Goal: Task Accomplishment & Management: Manage account settings

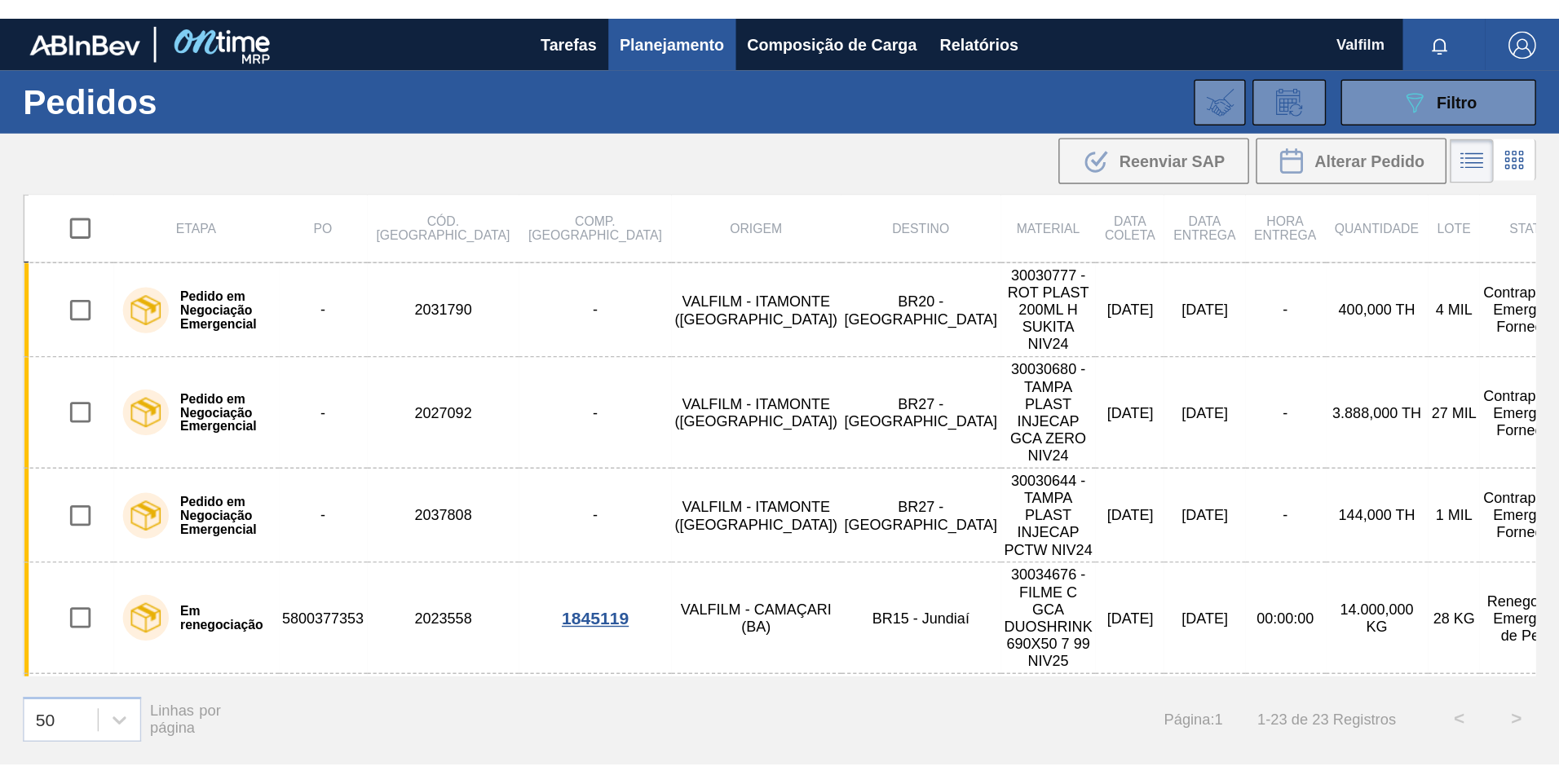
scroll to position [521, 0]
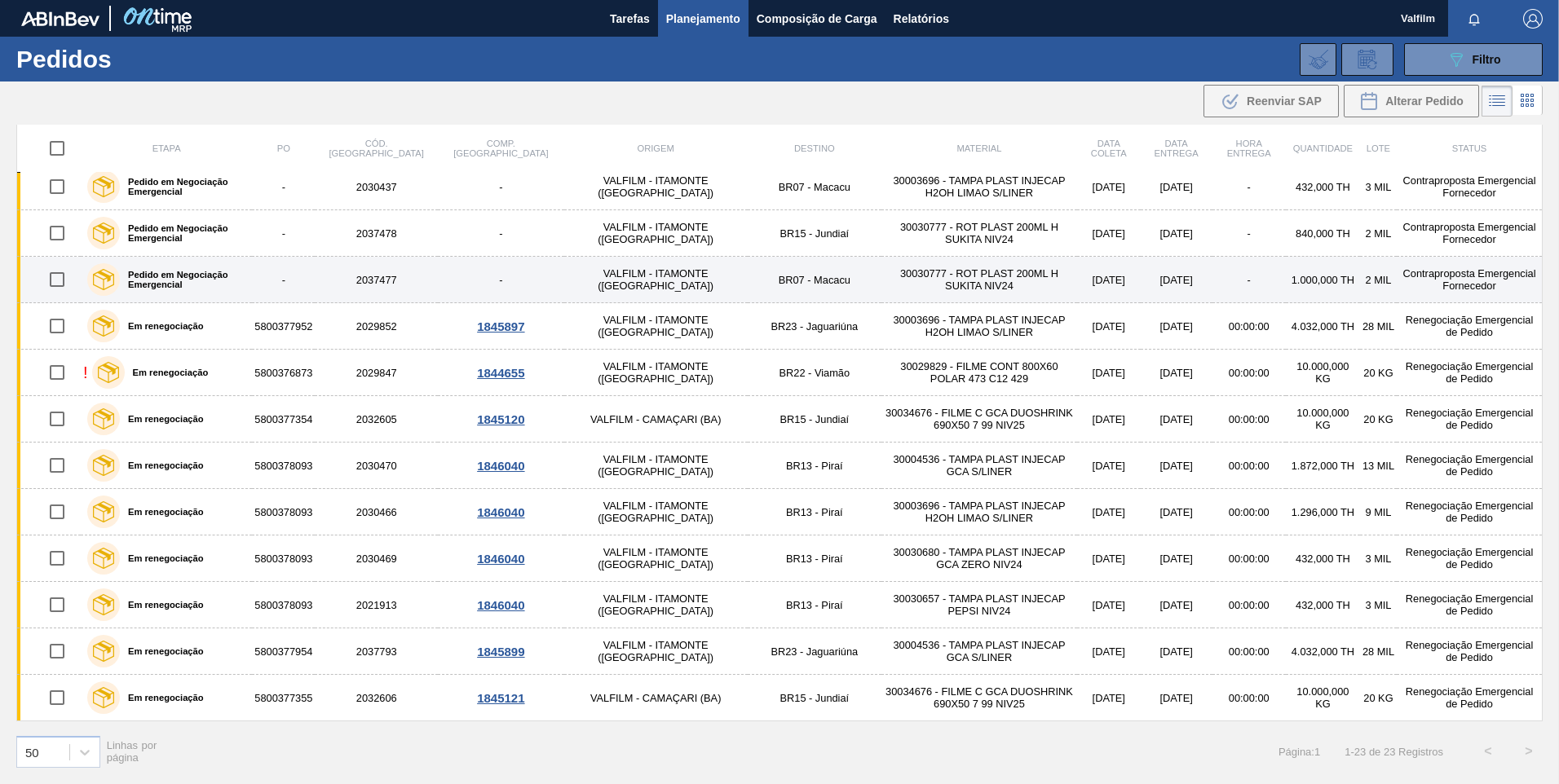
click at [465, 269] on td "-" at bounding box center [501, 280] width 126 height 47
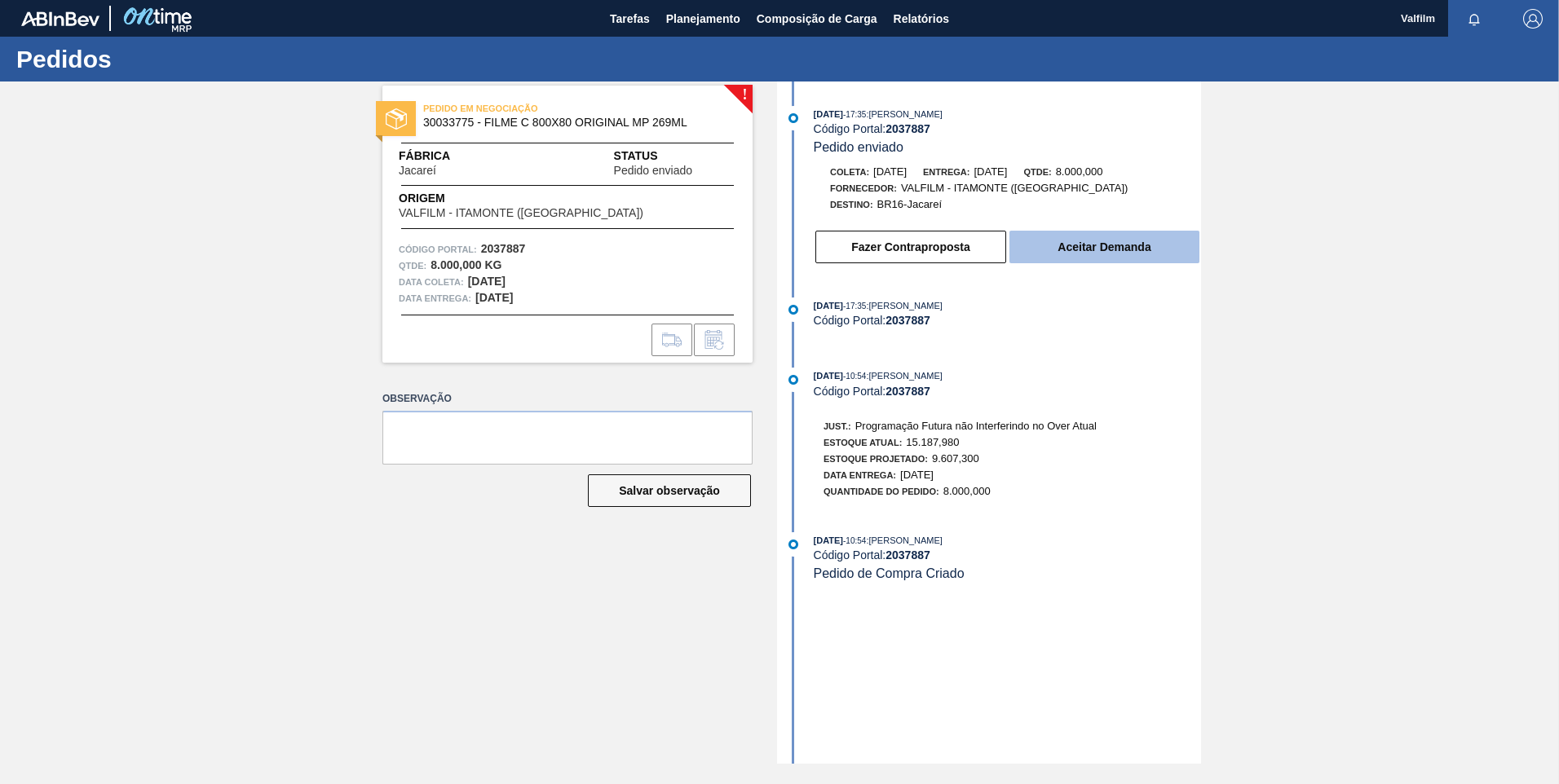
click at [1060, 237] on button "Aceitar Demanda" at bounding box center [1104, 247] width 190 height 32
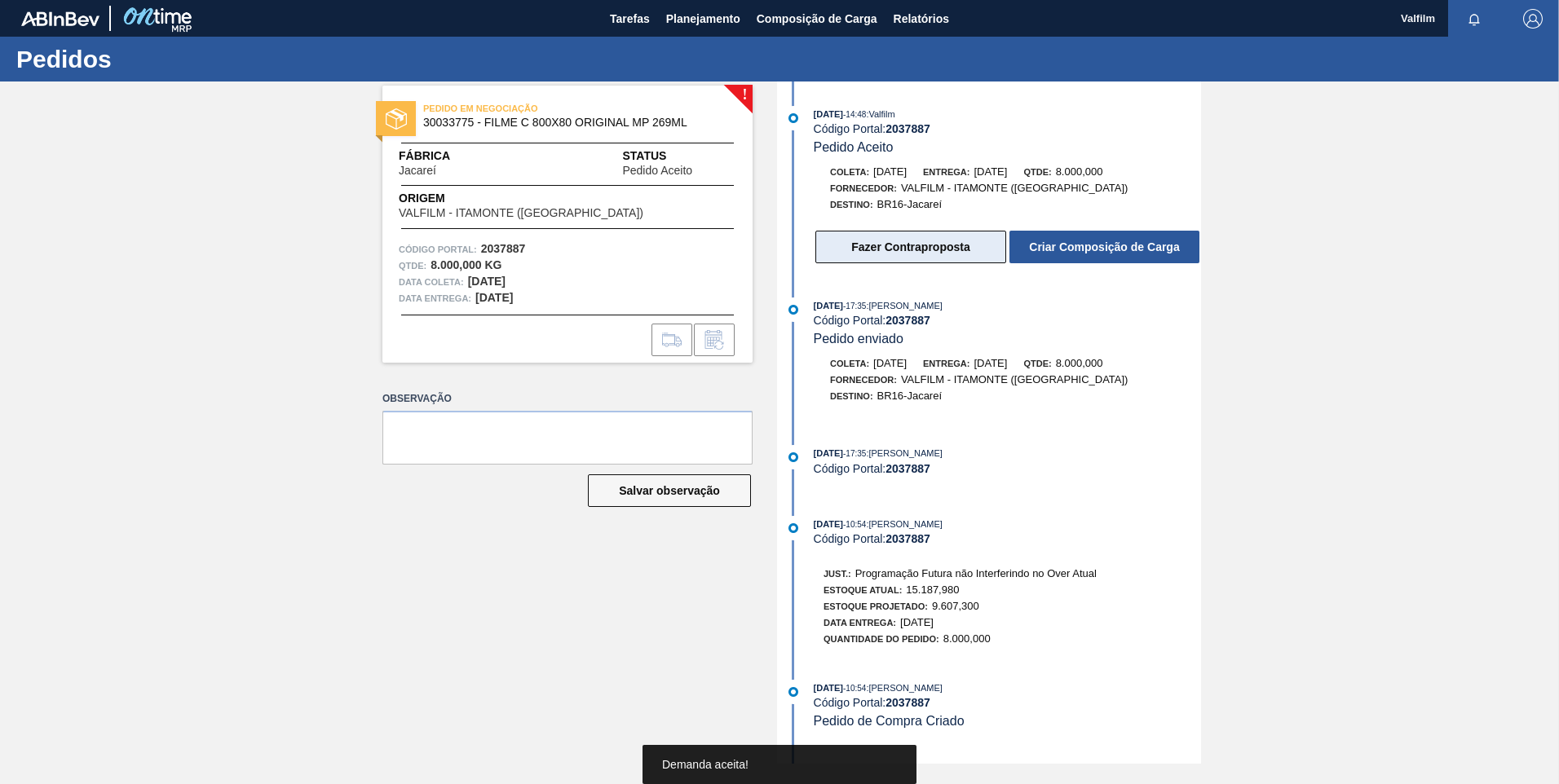
click at [935, 245] on button "Fazer Contraproposta" at bounding box center [910, 247] width 190 height 32
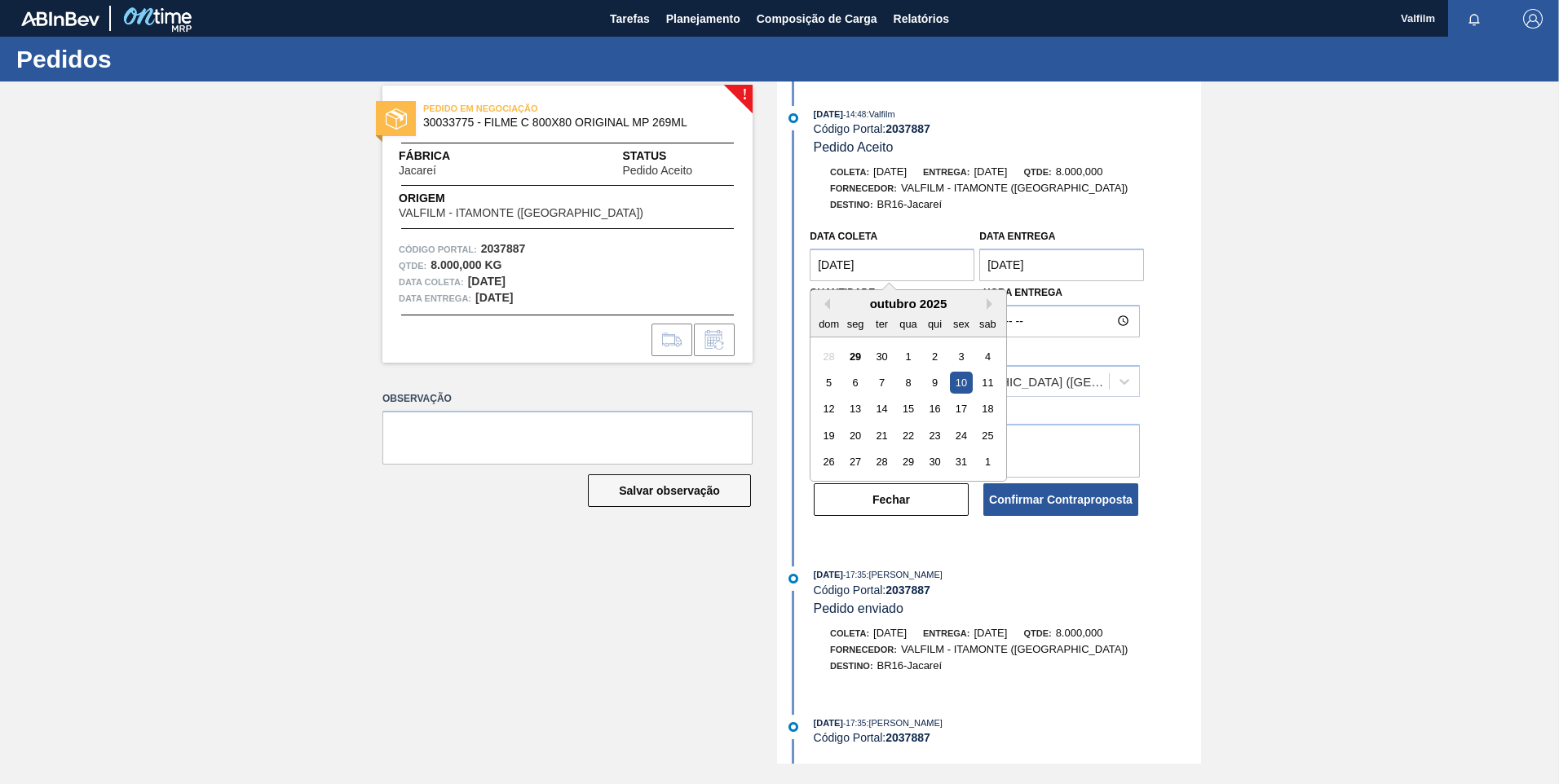
click at [851, 274] on coleta "[DATE]" at bounding box center [892, 264] width 165 height 32
click at [877, 463] on div "28" at bounding box center [881, 461] width 22 height 22
type coleta "28/10/2025"
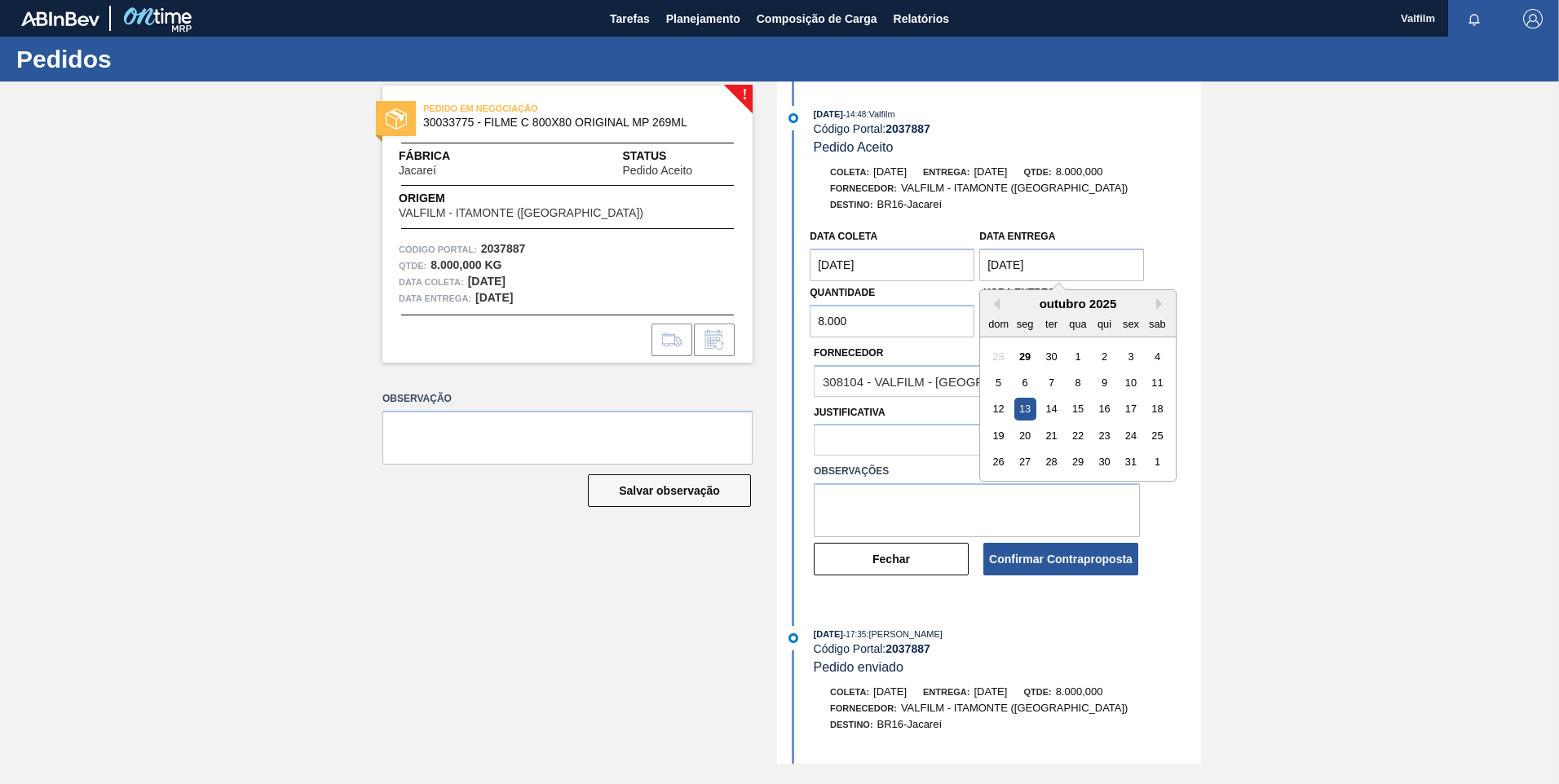
click at [1019, 255] on entrega "13/10/2025" at bounding box center [1062, 264] width 165 height 32
click at [1076, 469] on div "29" at bounding box center [1078, 461] width 22 height 22
type entrega "29/10/2025"
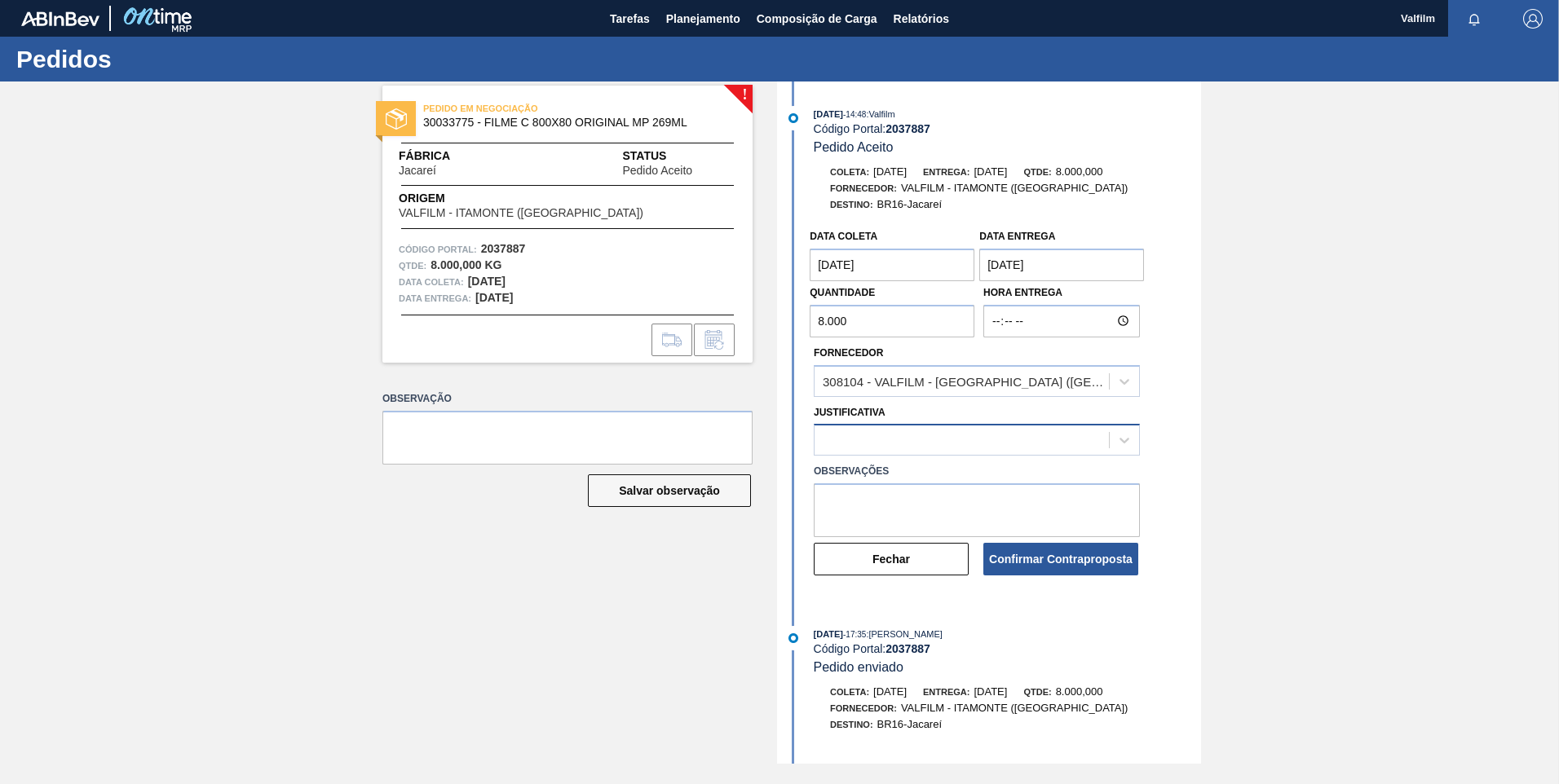
click at [1023, 455] on div at bounding box center [977, 440] width 326 height 32
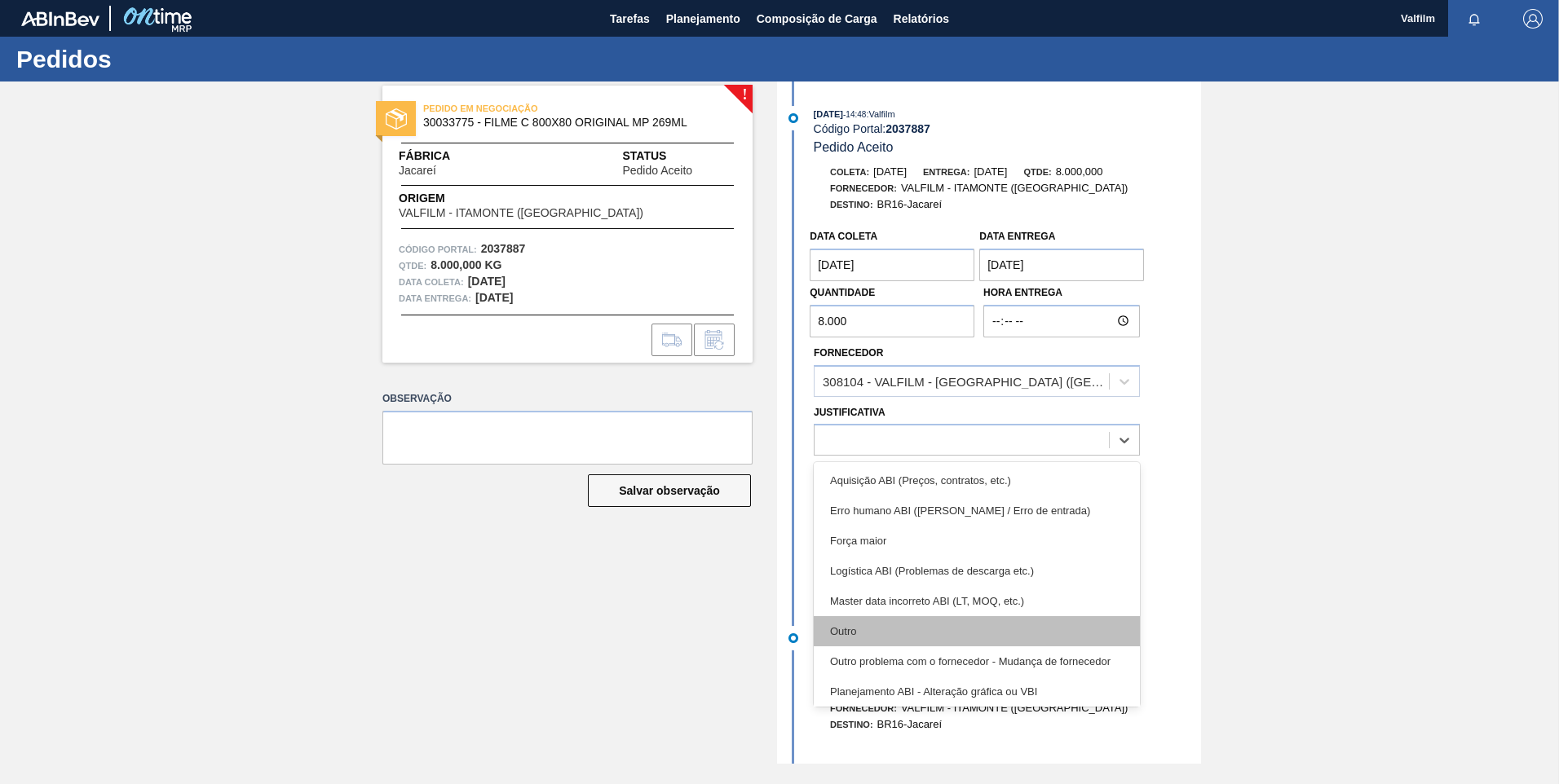
click at [906, 633] on div "Outro" at bounding box center [977, 631] width 326 height 30
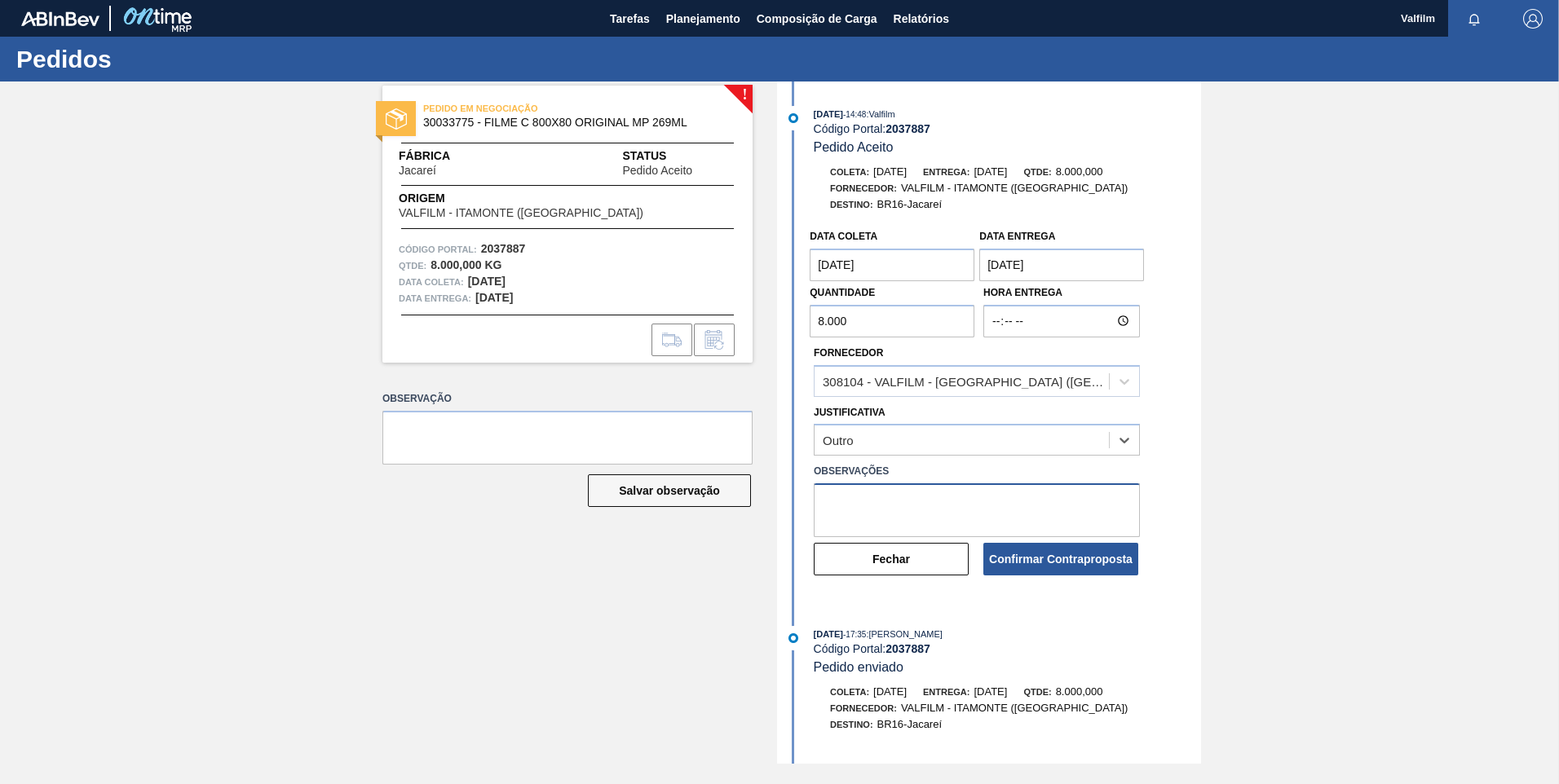
click at [935, 511] on textarea at bounding box center [977, 510] width 326 height 54
type textarea "Data que conseguiremos atender (Ana Carolina - Comercial Itamonte)"
click at [1077, 578] on div "Data coleta 28/10/2025 Data entrega 29/10/2025 Quantidade 8.000 Hora Entrega Fo…" at bounding box center [990, 407] width 420 height 372
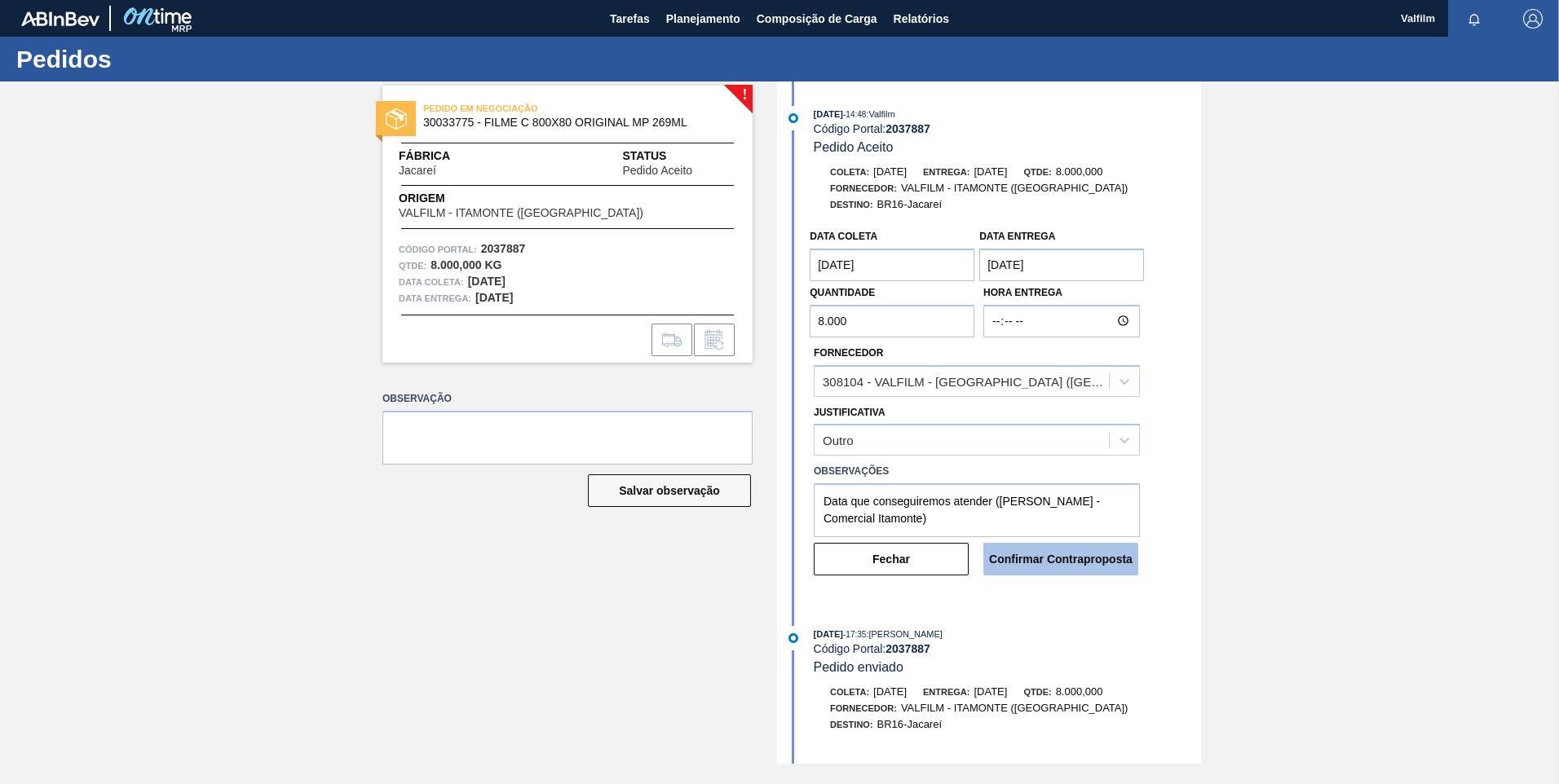
click at [1054, 565] on button "Confirmar Contraproposta" at bounding box center [1061, 559] width 155 height 32
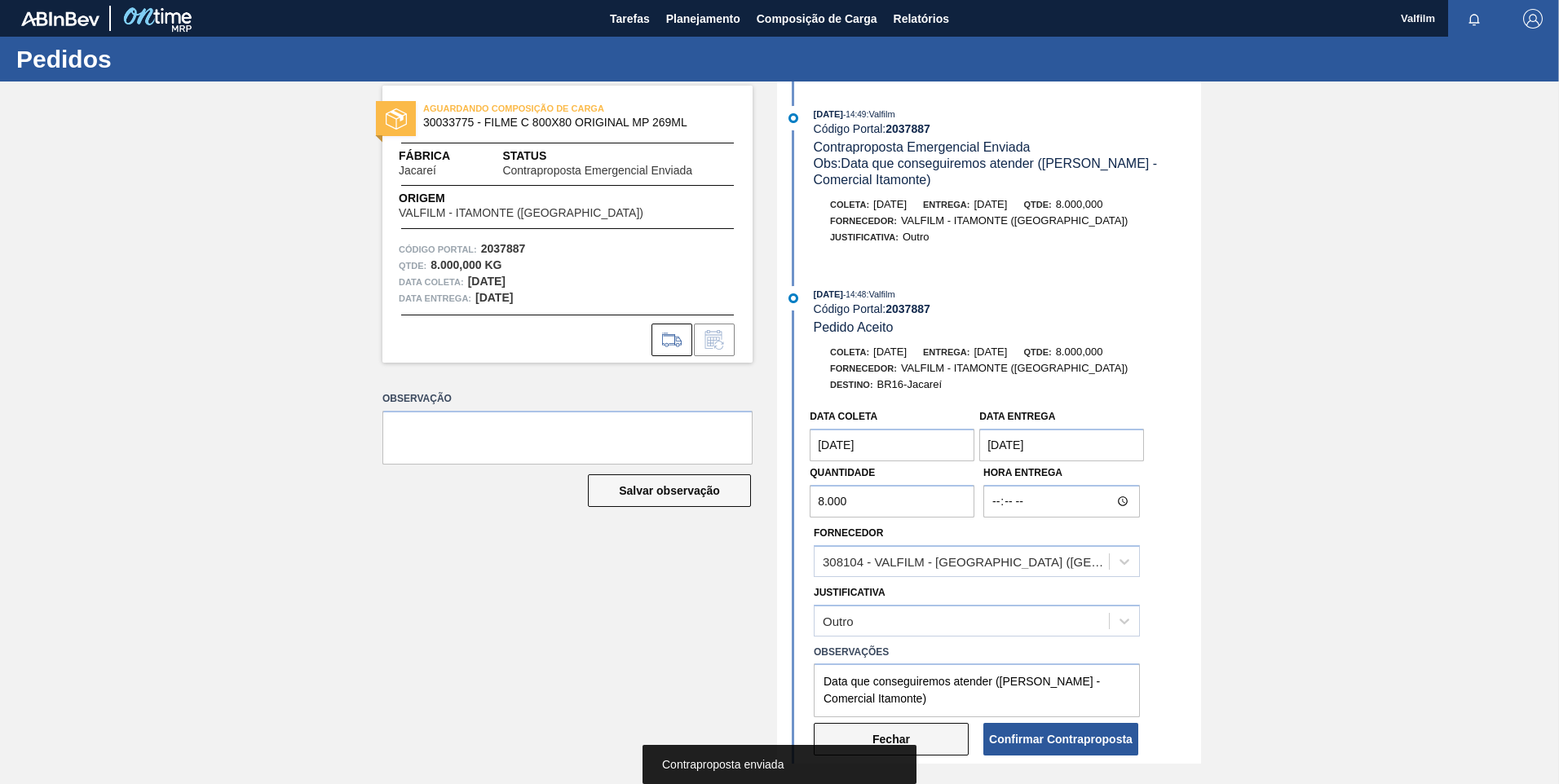
click at [935, 740] on button "Fechar" at bounding box center [891, 739] width 155 height 32
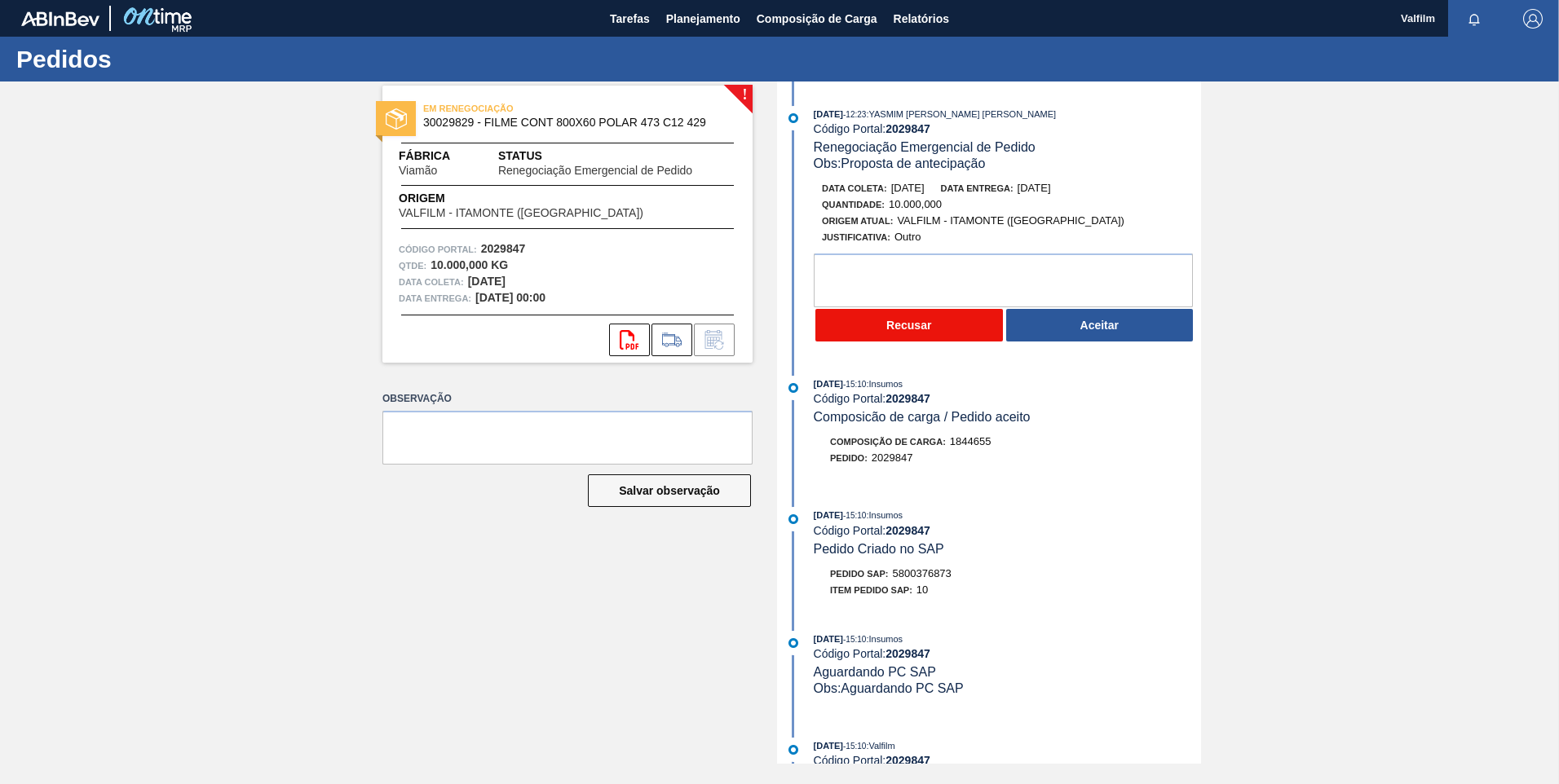
click at [941, 332] on button "Recusar" at bounding box center [910, 325] width 188 height 32
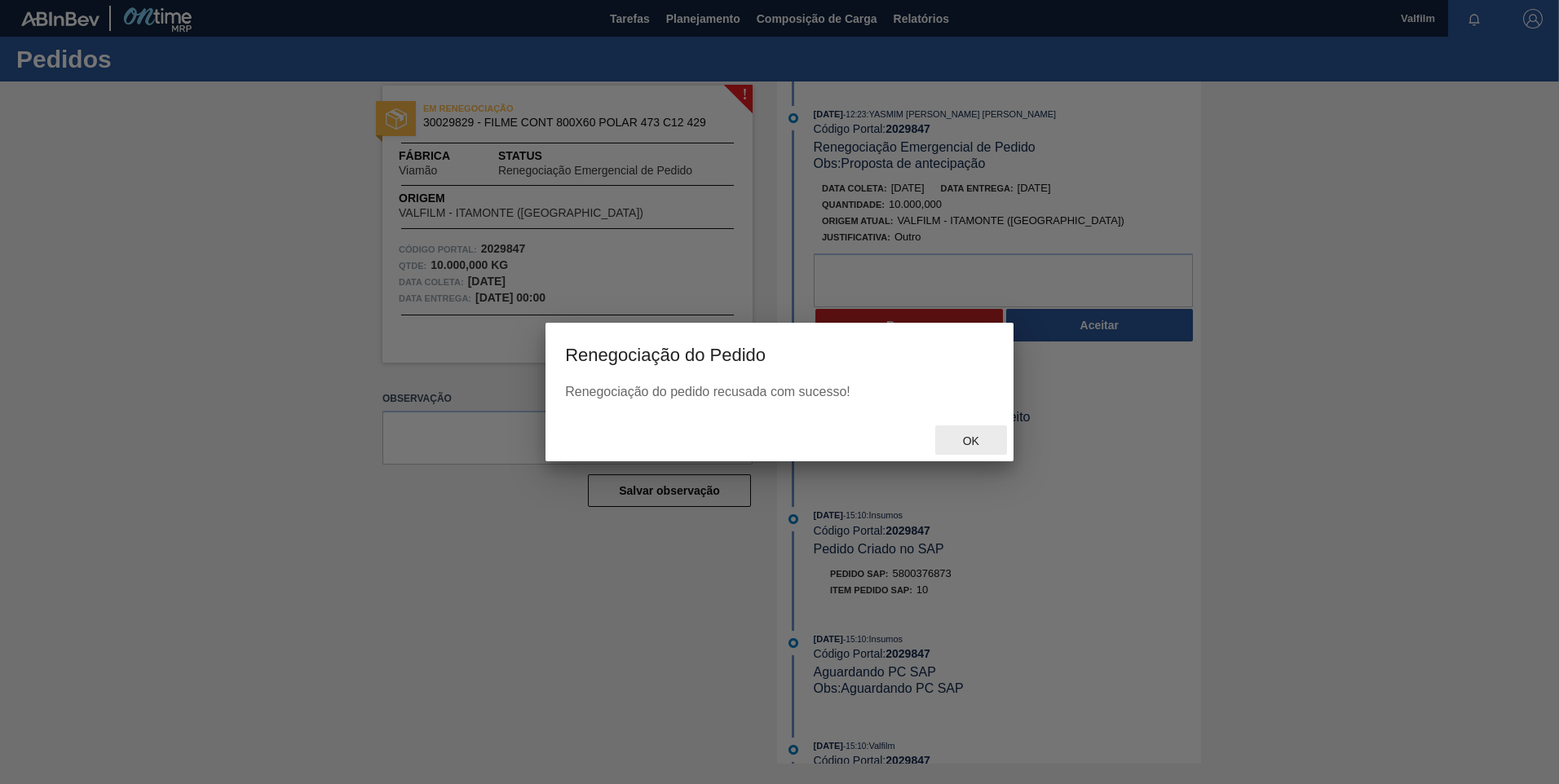
click at [986, 438] on span "Ok" at bounding box center [970, 441] width 42 height 13
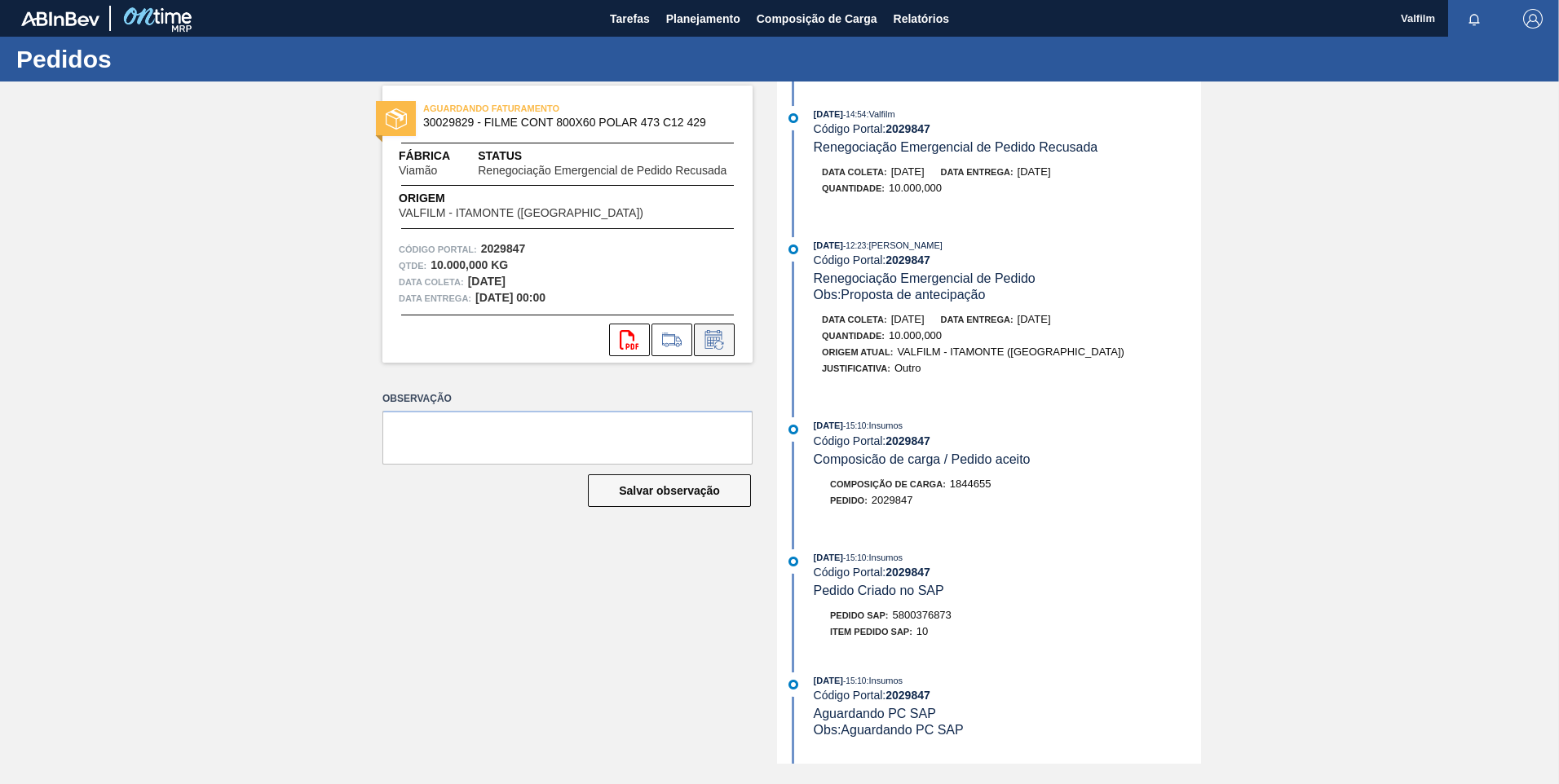
click at [726, 340] on icon at bounding box center [713, 340] width 26 height 20
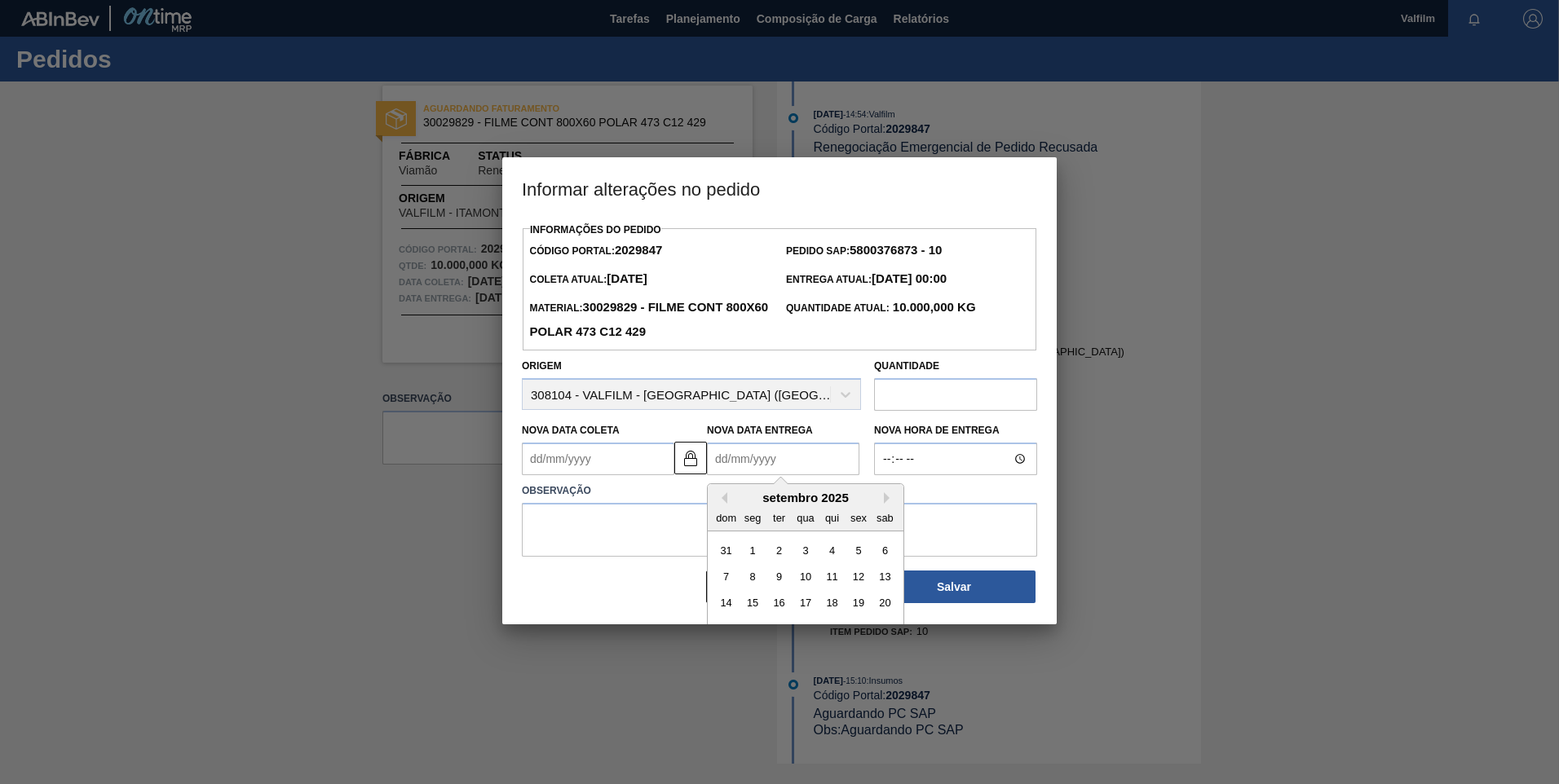
click at [723, 457] on Entrega2029847 "Nova Data Entrega" at bounding box center [782, 458] width 152 height 32
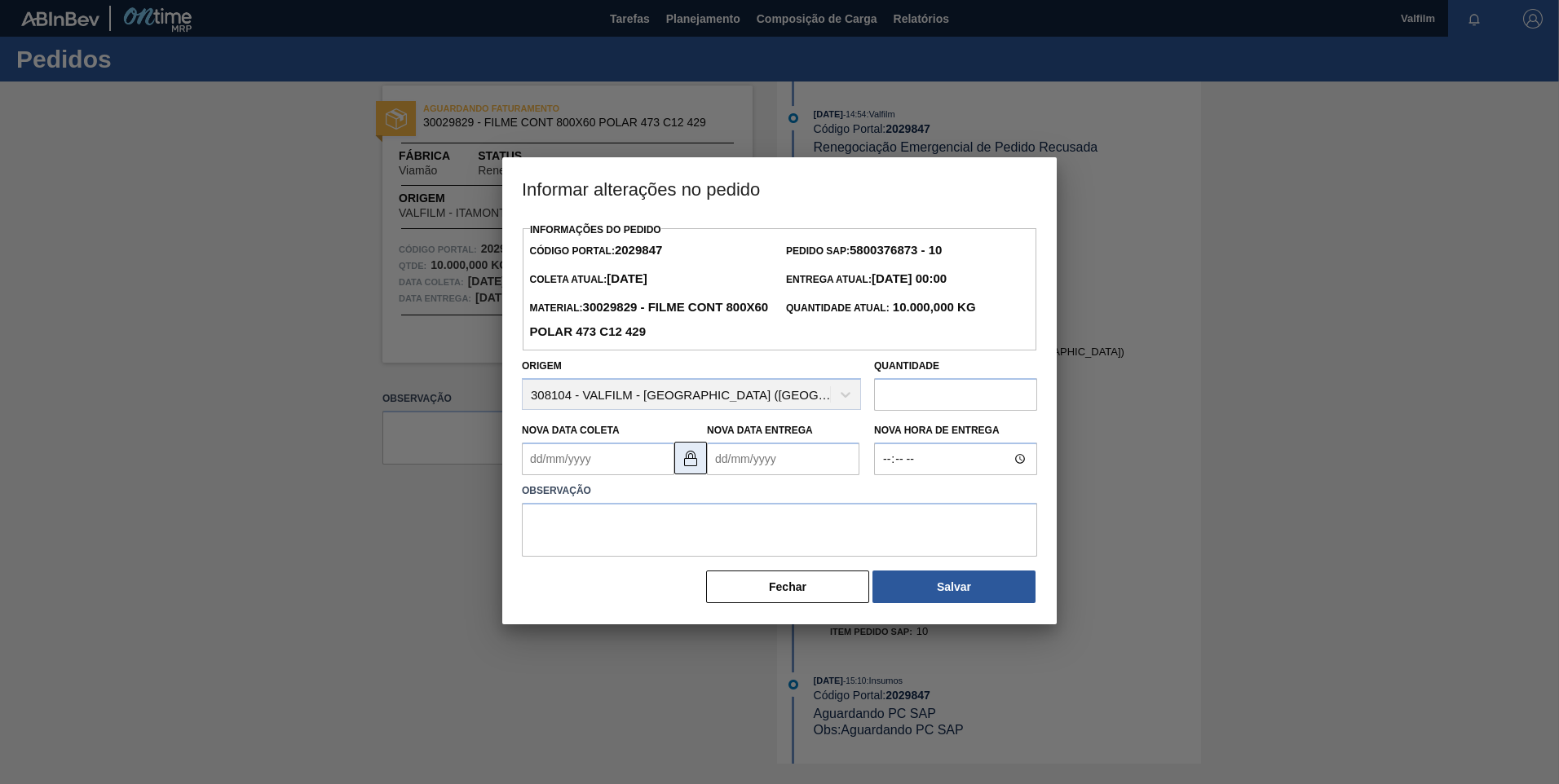
click at [699, 463] on button at bounding box center [690, 457] width 32 height 32
click at [633, 464] on Coleta2029847 "Nova Data Coleta" at bounding box center [598, 458] width 152 height 32
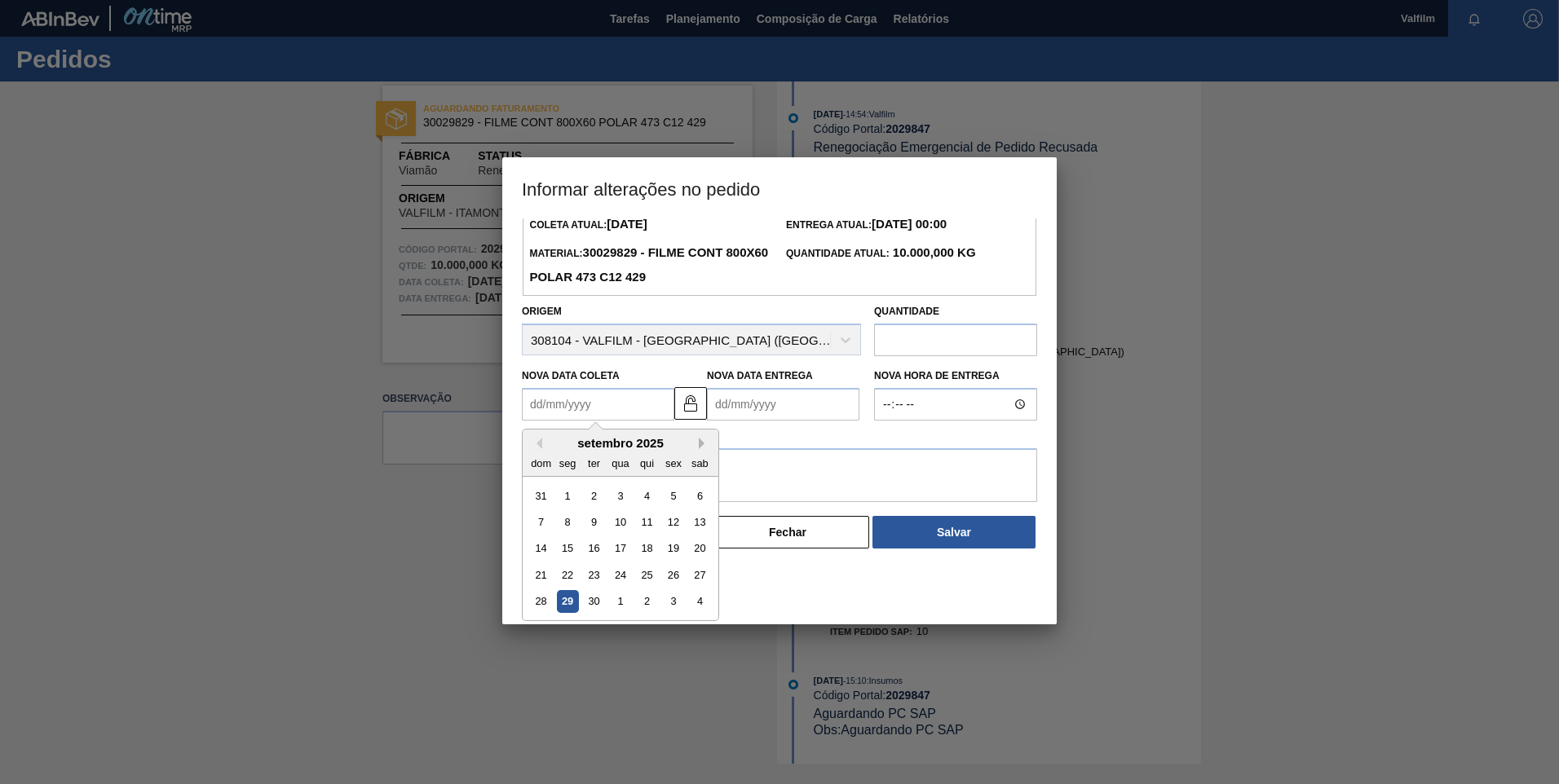
click at [705, 445] on button "Next Month" at bounding box center [704, 444] width 12 height 12
click at [693, 525] on div "11" at bounding box center [700, 522] width 22 height 22
type Coleta2029847 "11/10/2025"
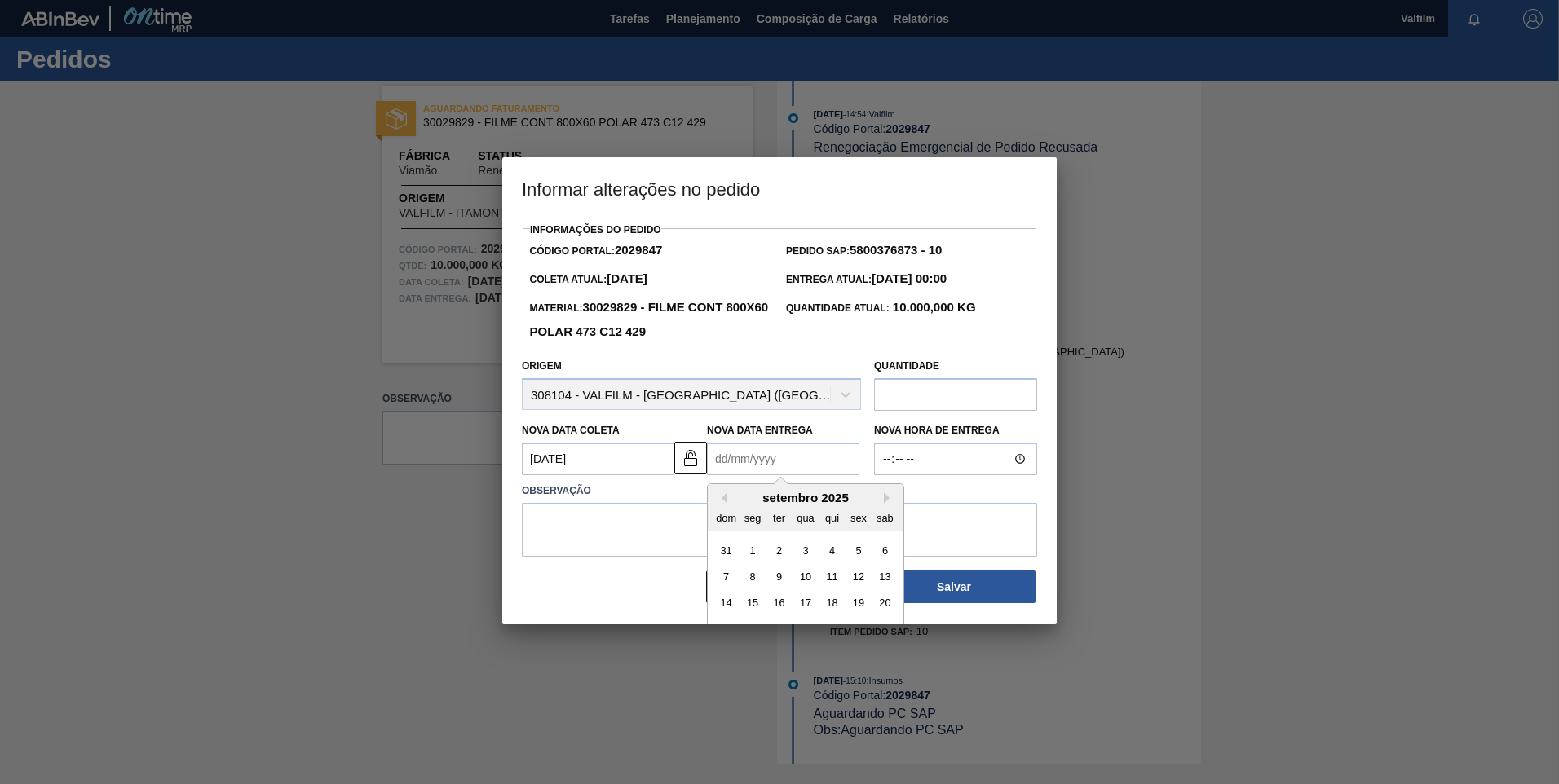
click at [748, 457] on Entrega2029847 "Nova Data Entrega" at bounding box center [782, 458] width 152 height 32
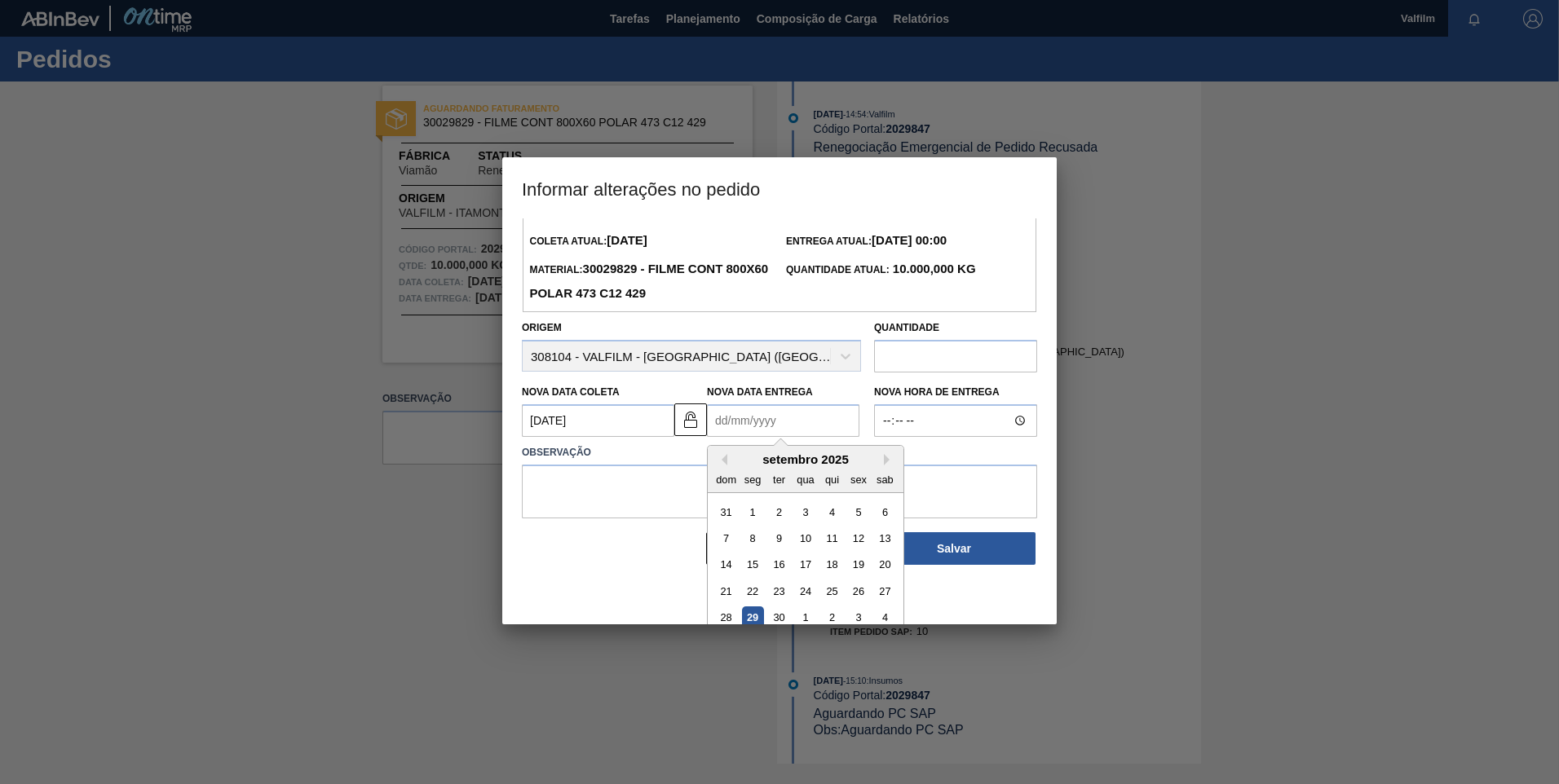
scroll to position [55, 0]
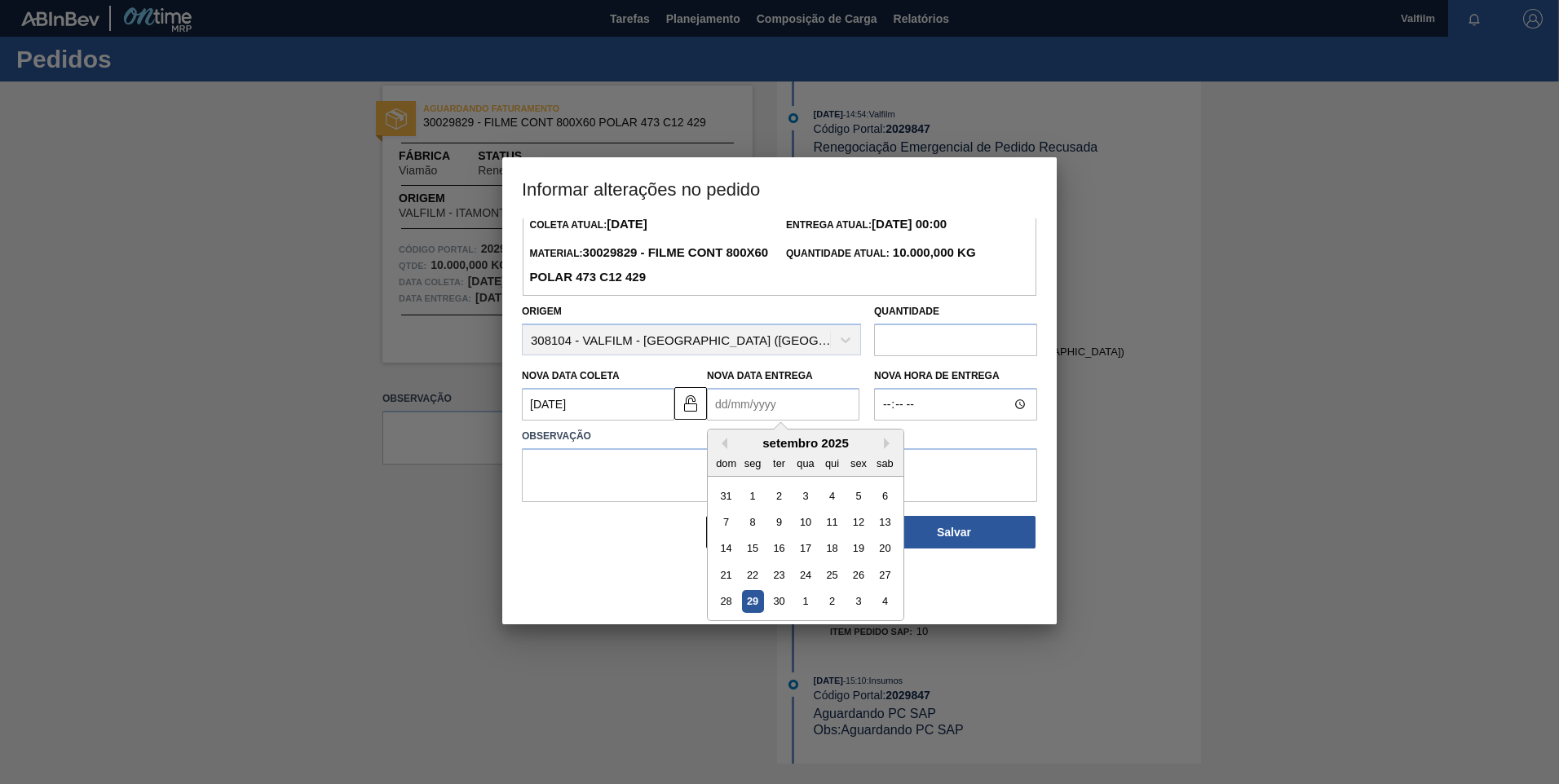
click at [881, 443] on div "setembro 2025" at bounding box center [805, 443] width 195 height 14
click at [882, 442] on div "setembro 2025" at bounding box center [805, 443] width 195 height 14
click at [884, 448] on button "Next Month" at bounding box center [890, 444] width 12 height 12
click at [746, 545] on div "13" at bounding box center [752, 549] width 22 height 22
type Entrega2029847 "13/10/2025"
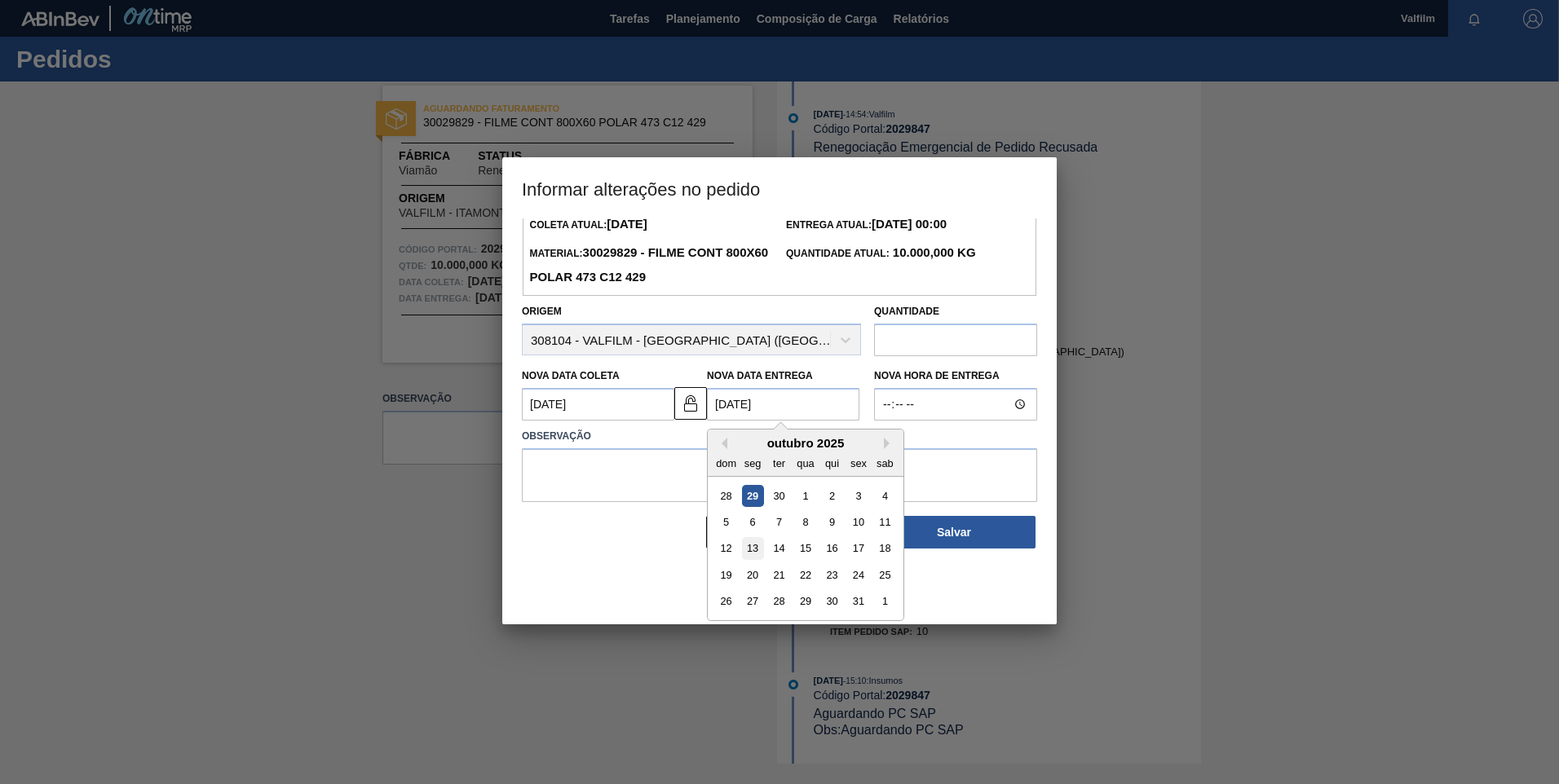
scroll to position [0, 0]
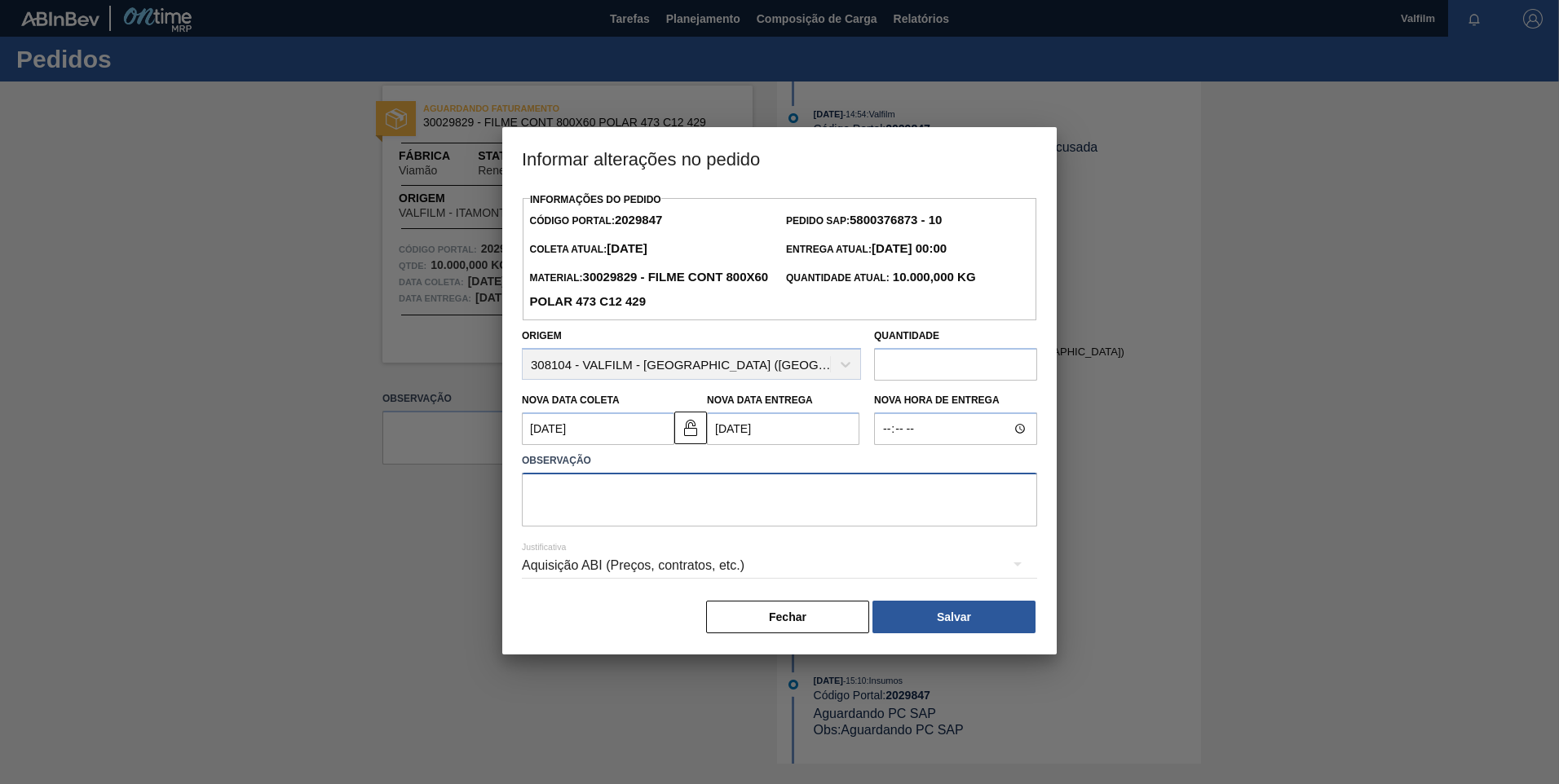
click at [712, 495] on textarea at bounding box center [780, 500] width 516 height 54
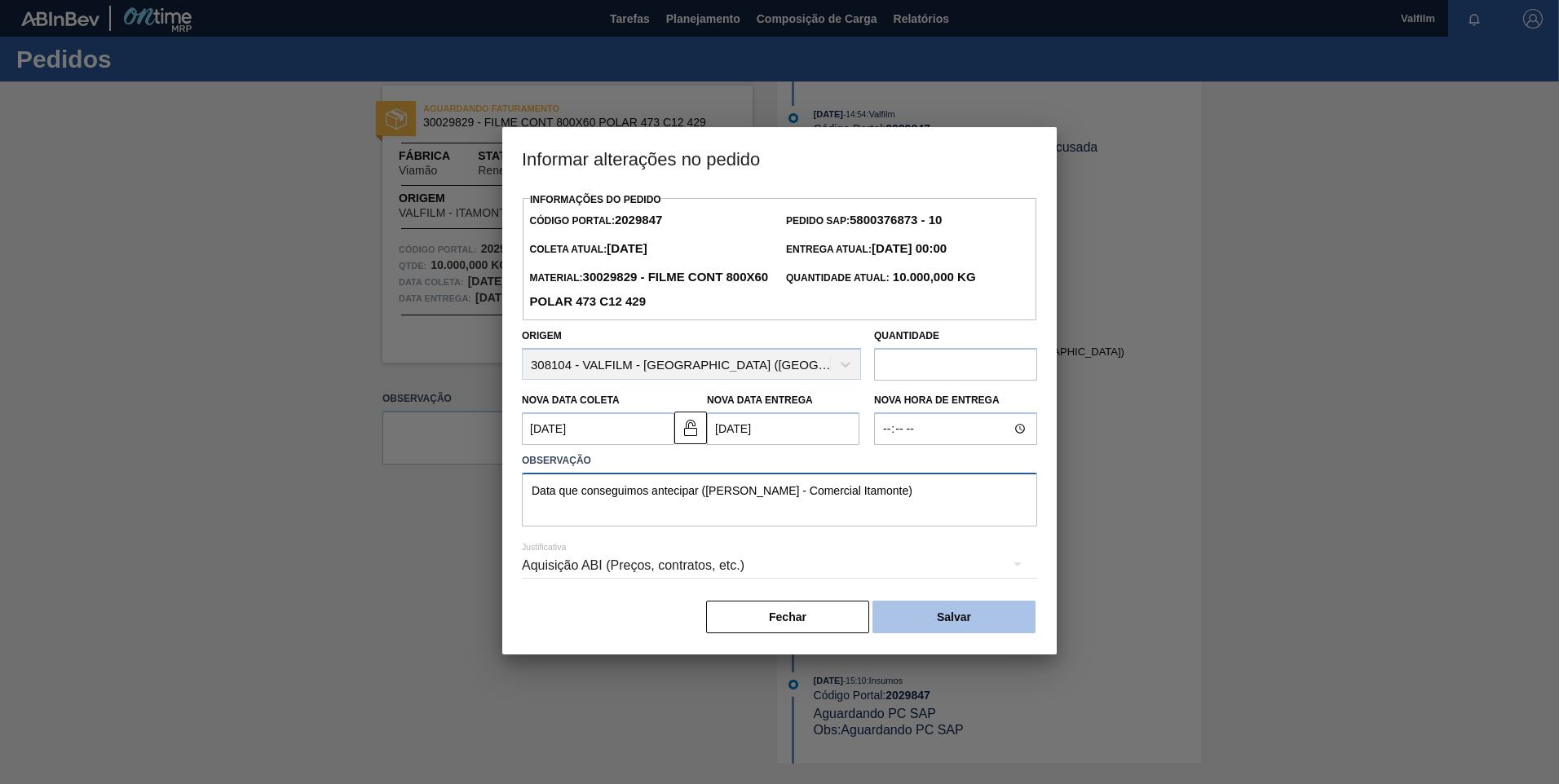
type textarea "Data que conseguimos antecipar (Ana Carolina - Comercial Itamonte)"
click at [987, 634] on button "Salvar" at bounding box center [954, 617] width 163 height 32
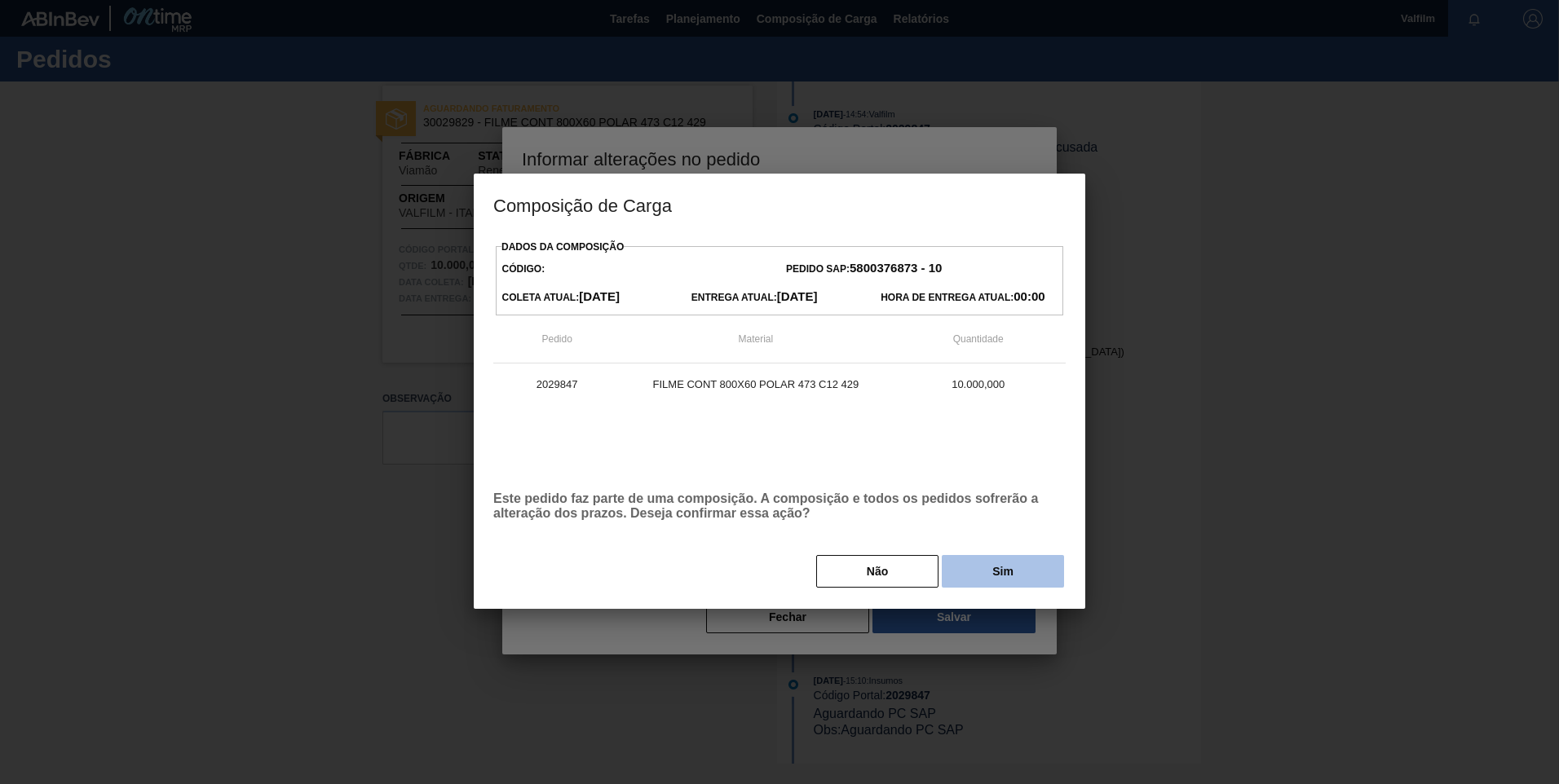
click at [1009, 584] on button "Sim" at bounding box center [1003, 571] width 122 height 32
